Goal: Information Seeking & Learning: Learn about a topic

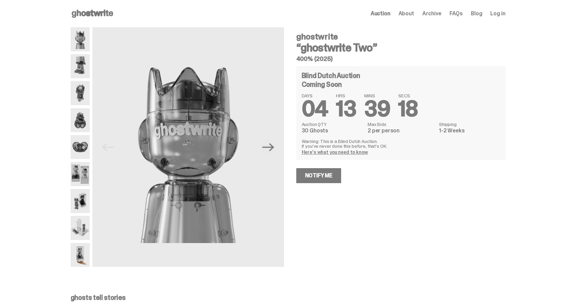
click at [87, 67] on img at bounding box center [80, 66] width 19 height 24
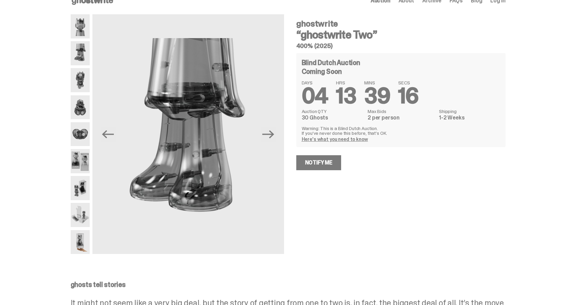
scroll to position [14, 0]
click at [273, 135] on icon "Next" at bounding box center [268, 133] width 12 height 12
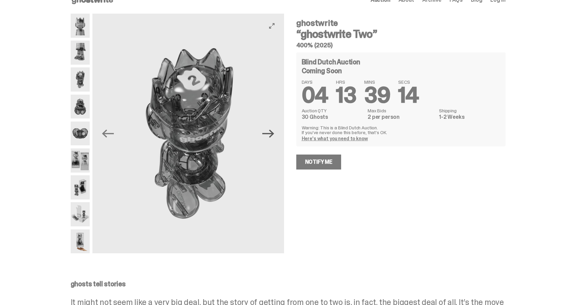
click at [273, 135] on icon "Next" at bounding box center [268, 133] width 12 height 12
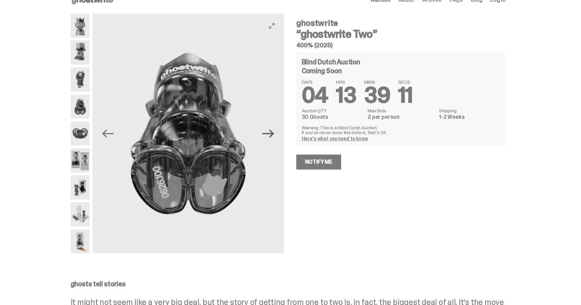
click at [273, 135] on icon "Next" at bounding box center [268, 133] width 12 height 12
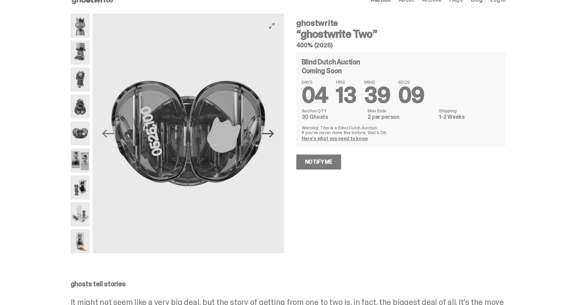
click at [273, 135] on icon "Next" at bounding box center [268, 133] width 12 height 12
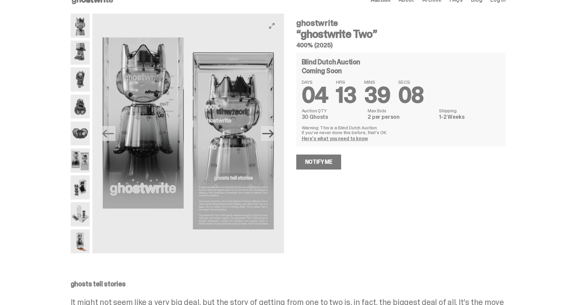
click at [273, 135] on icon "Next" at bounding box center [268, 133] width 12 height 12
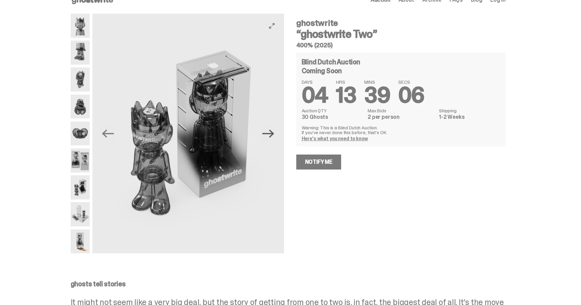
click at [273, 135] on icon "Next" at bounding box center [268, 133] width 12 height 8
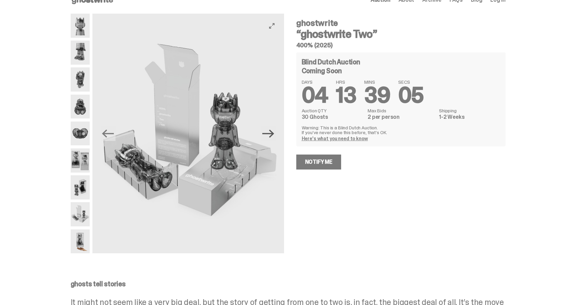
click at [273, 135] on icon "Next" at bounding box center [268, 133] width 12 height 8
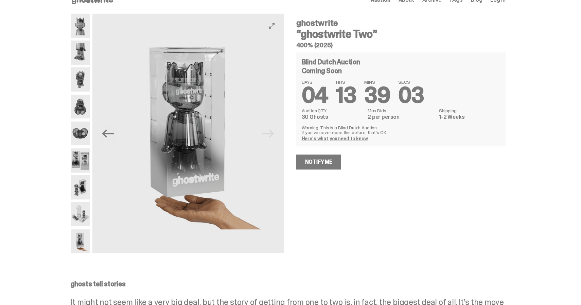
click at [273, 135] on img at bounding box center [187, 133] width 191 height 239
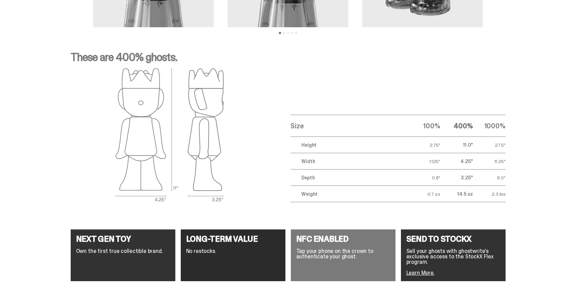
scroll to position [812, 0]
click at [341, 234] on h4 "NFC ENABLED" at bounding box center [343, 238] width 94 height 8
click at [246, 248] on p "No restocks." at bounding box center [233, 250] width 94 height 5
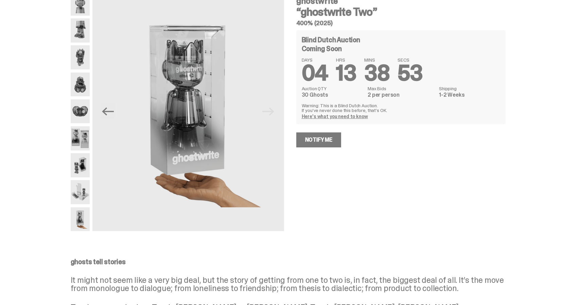
scroll to position [0, 0]
